Goal: Task Accomplishment & Management: Manage account settings

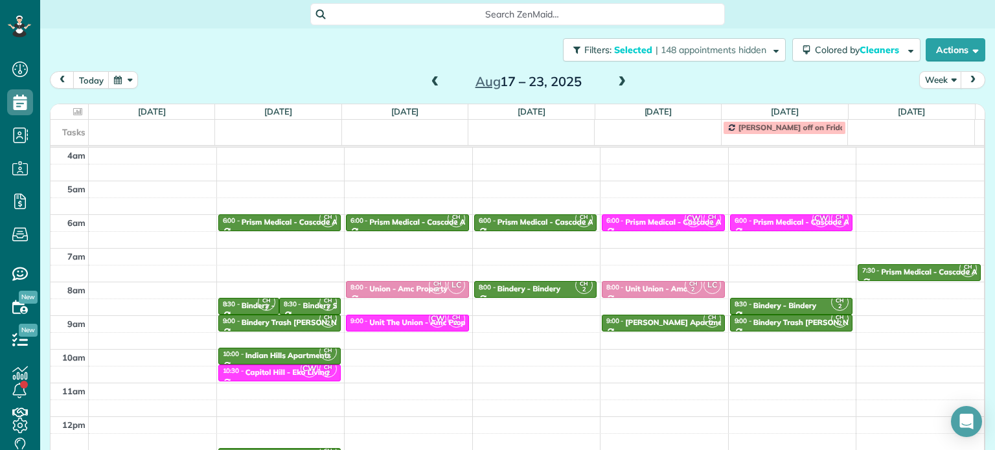
scroll to position [101, 0]
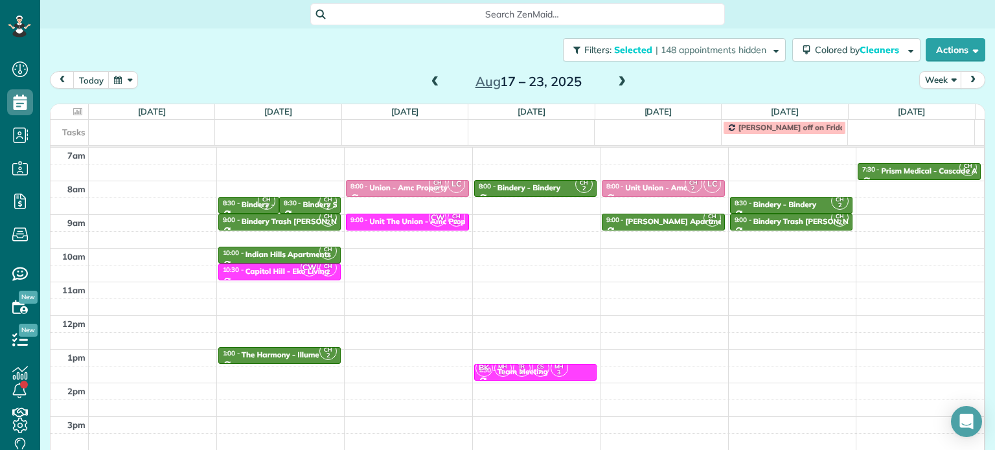
click at [428, 82] on span at bounding box center [435, 82] width 14 height 12
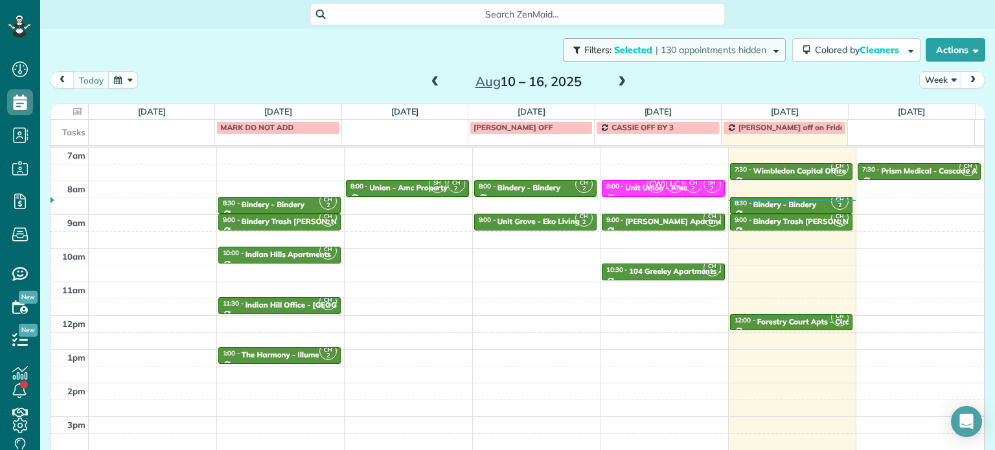
click at [748, 53] on span "| 130 appointments hidden" at bounding box center [711, 50] width 111 height 12
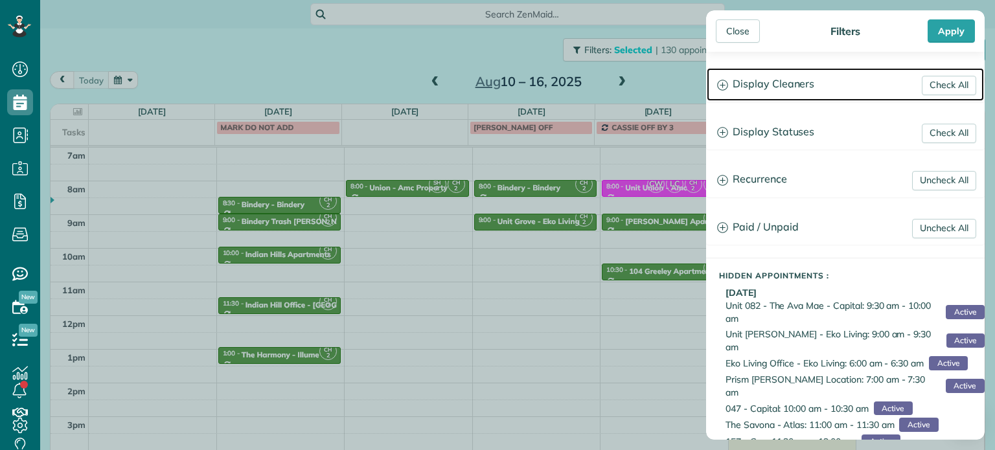
click at [803, 78] on h3 "Display Cleaners" at bounding box center [845, 84] width 277 height 33
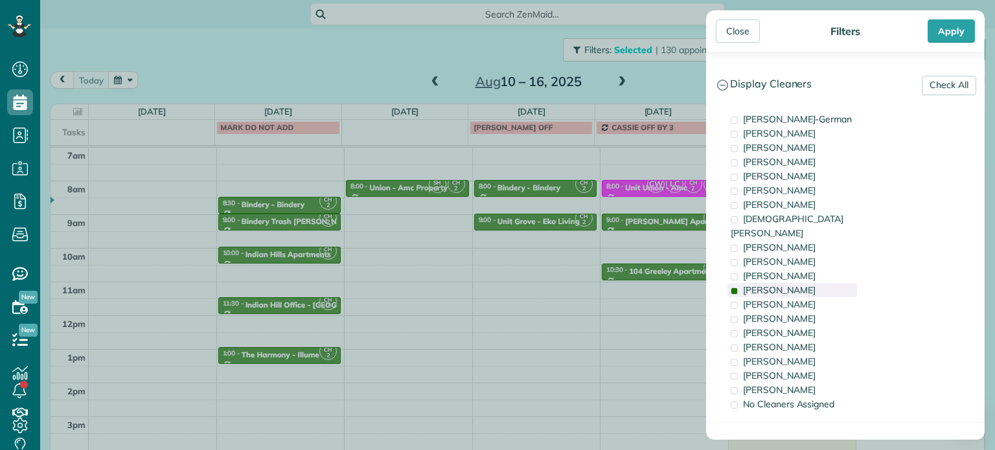
click at [772, 284] on span "[PERSON_NAME]" at bounding box center [779, 290] width 73 height 12
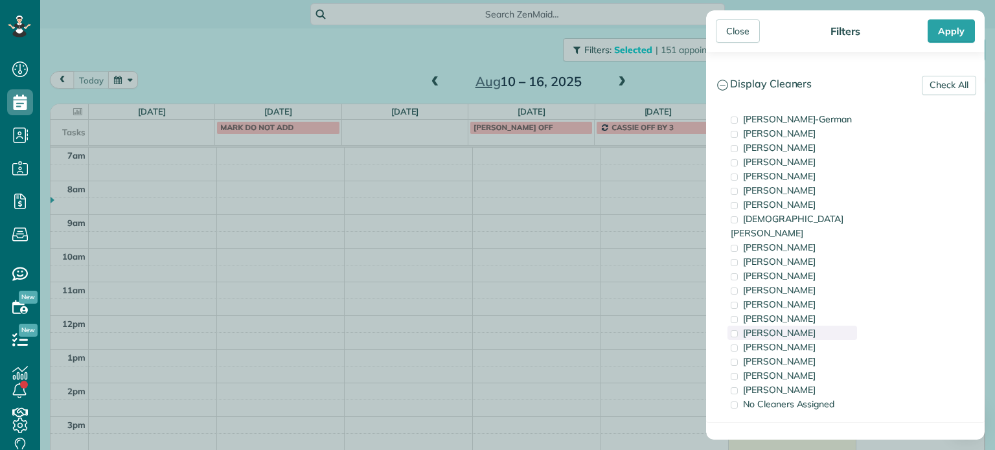
click at [782, 327] on span "[PERSON_NAME]" at bounding box center [779, 333] width 73 height 12
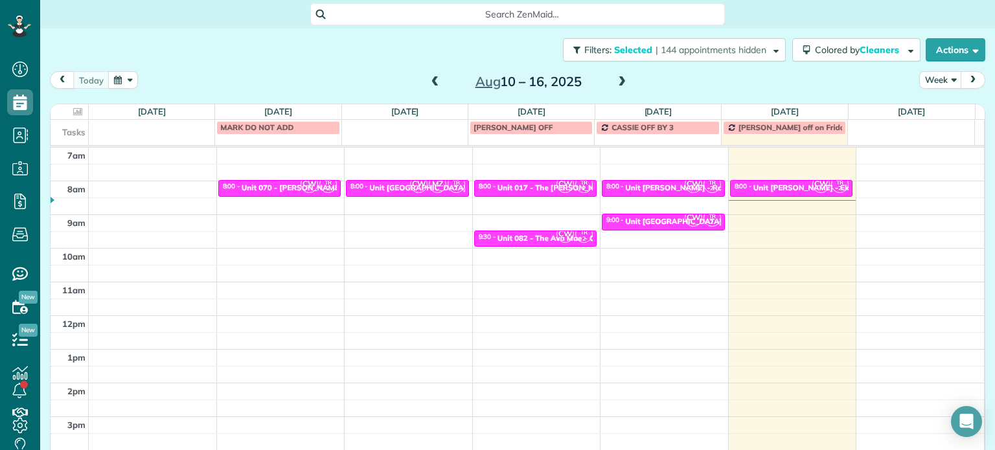
click at [575, 227] on div "Close Filters Apply Check All Display Cleaners [PERSON_NAME]-German [PERSON_NAM…" at bounding box center [497, 225] width 995 height 450
click at [754, 189] on div "Unit [PERSON_NAME] - Eko" at bounding box center [804, 187] width 100 height 9
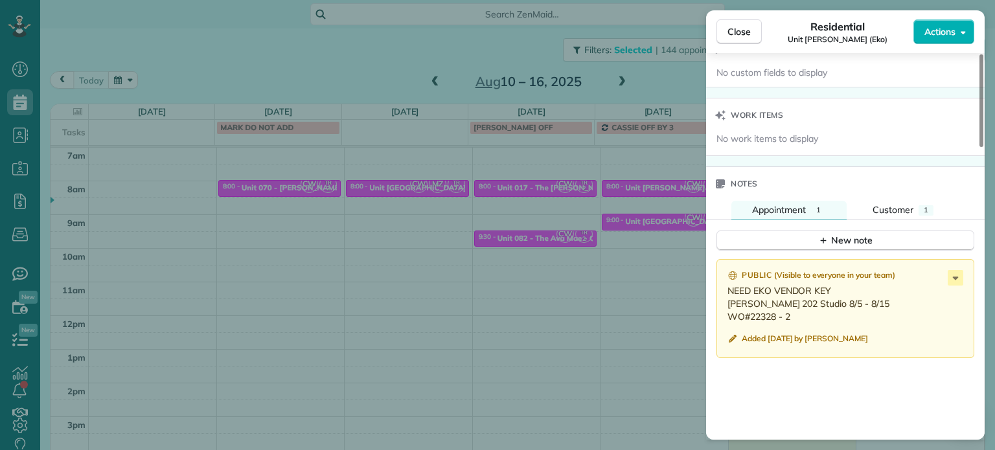
scroll to position [972, 0]
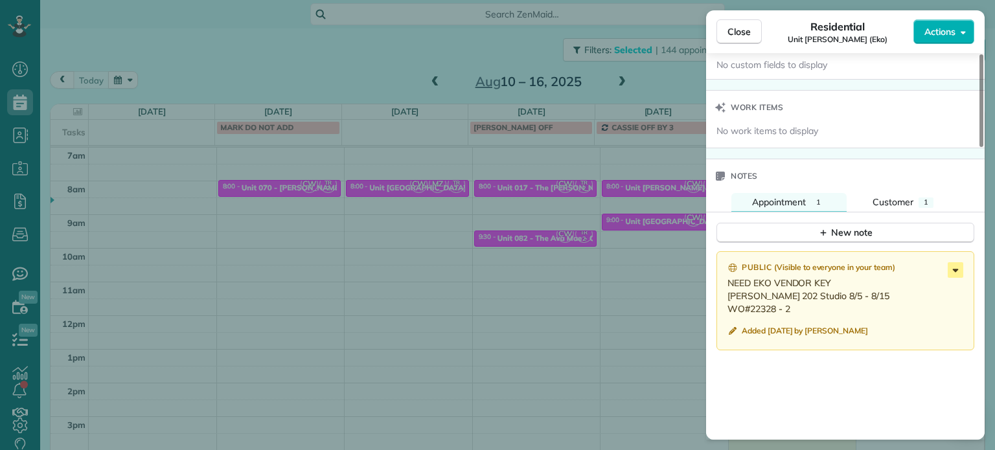
click at [959, 275] on icon at bounding box center [956, 270] width 16 height 16
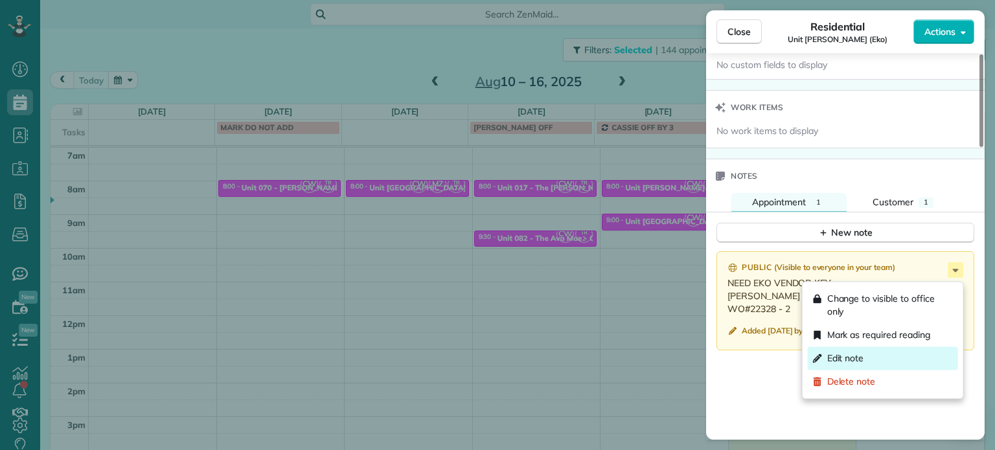
click at [876, 362] on div "Edit note" at bounding box center [883, 358] width 150 height 23
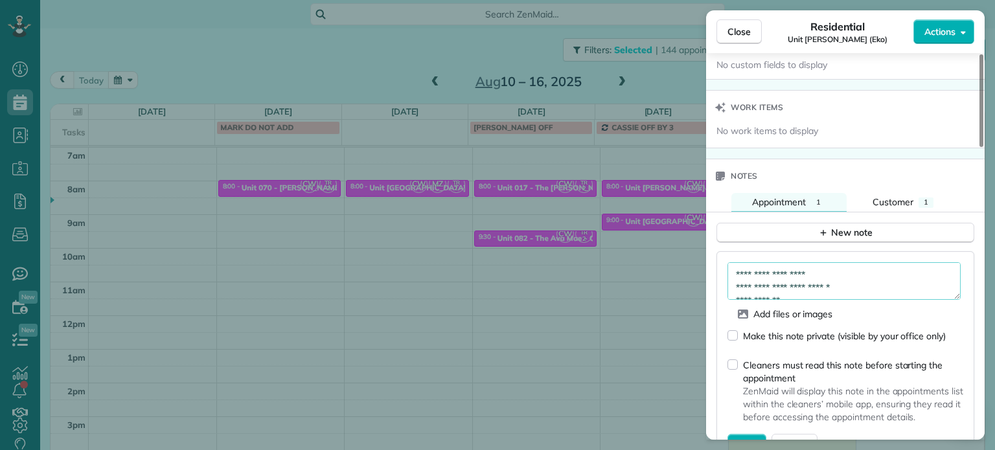
click at [843, 273] on textarea "**********" at bounding box center [844, 281] width 233 height 38
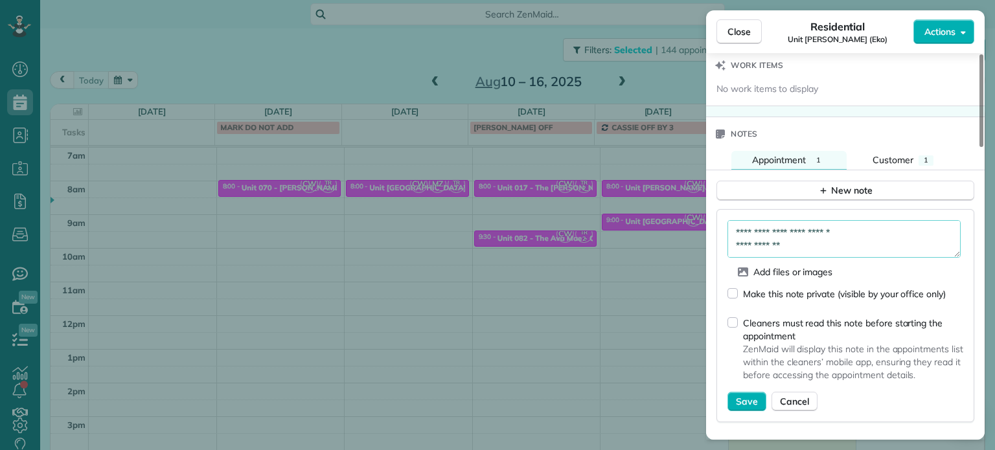
scroll to position [1037, 0]
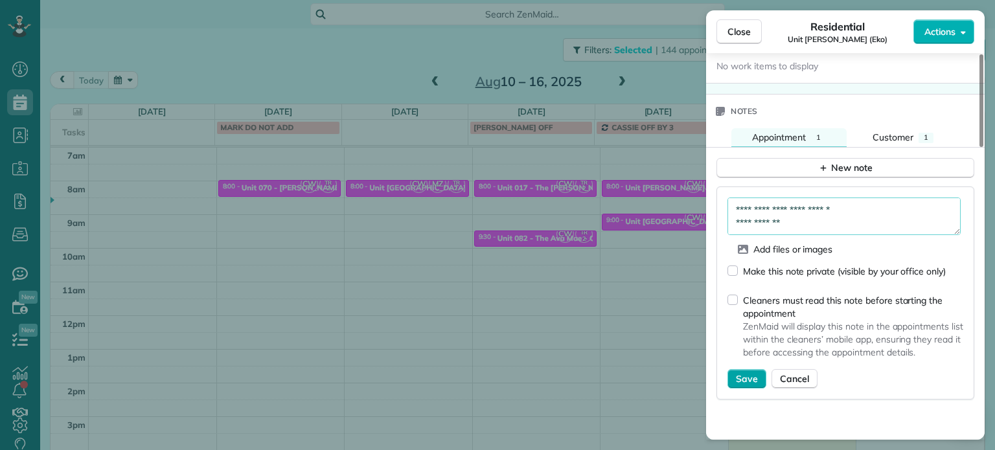
type textarea "**********"
click at [758, 381] on button "Save" at bounding box center [747, 378] width 39 height 19
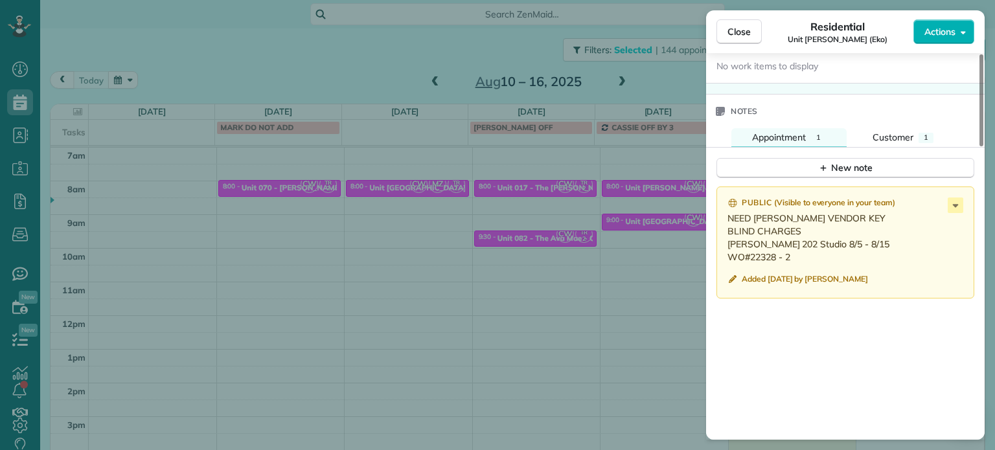
click at [640, 266] on div "Close Residential Unit [PERSON_NAME] (Eko) Actions Status Active Unit [PERSON_N…" at bounding box center [497, 225] width 995 height 450
